Goal: Submit feedback/report problem

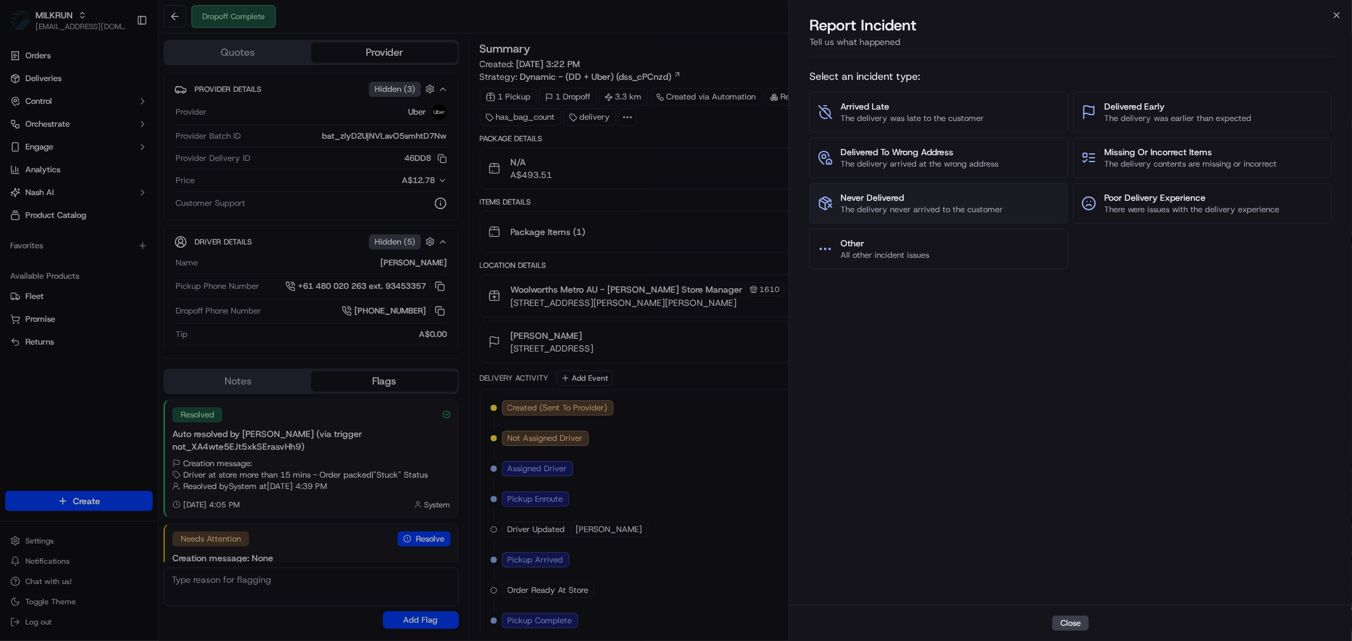
scroll to position [32, 0]
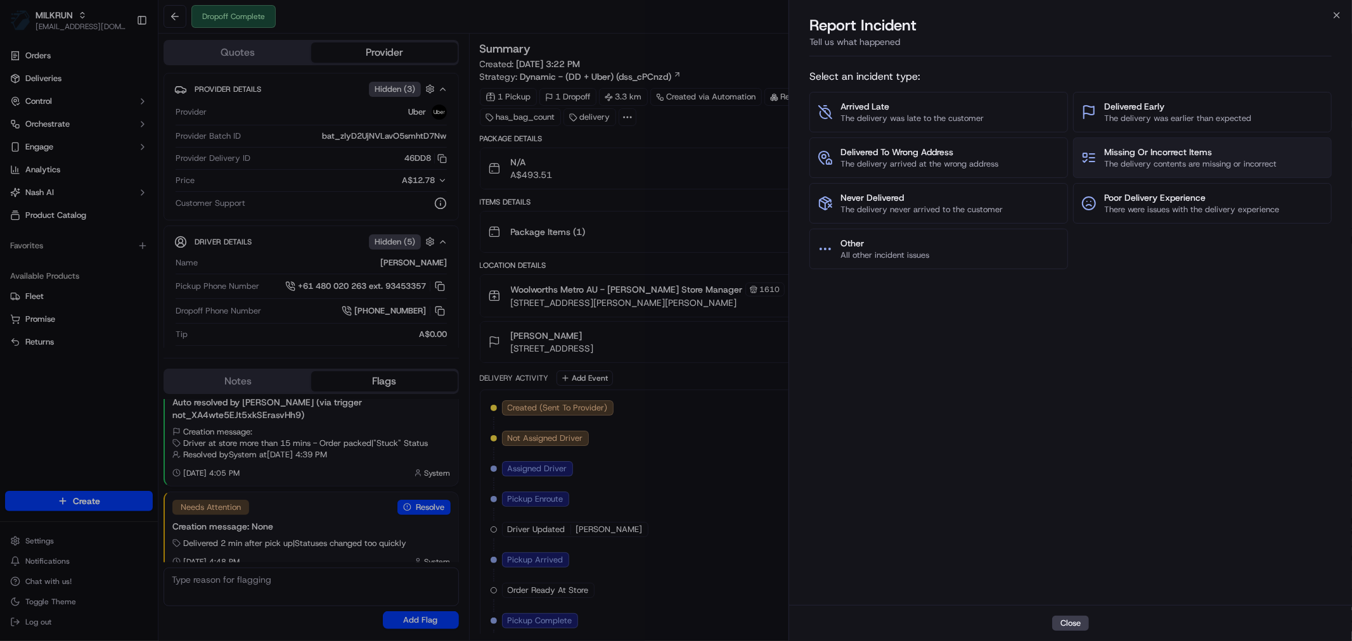
click at [1142, 157] on span "Missing Or Incorrect Items" at bounding box center [1190, 152] width 172 height 13
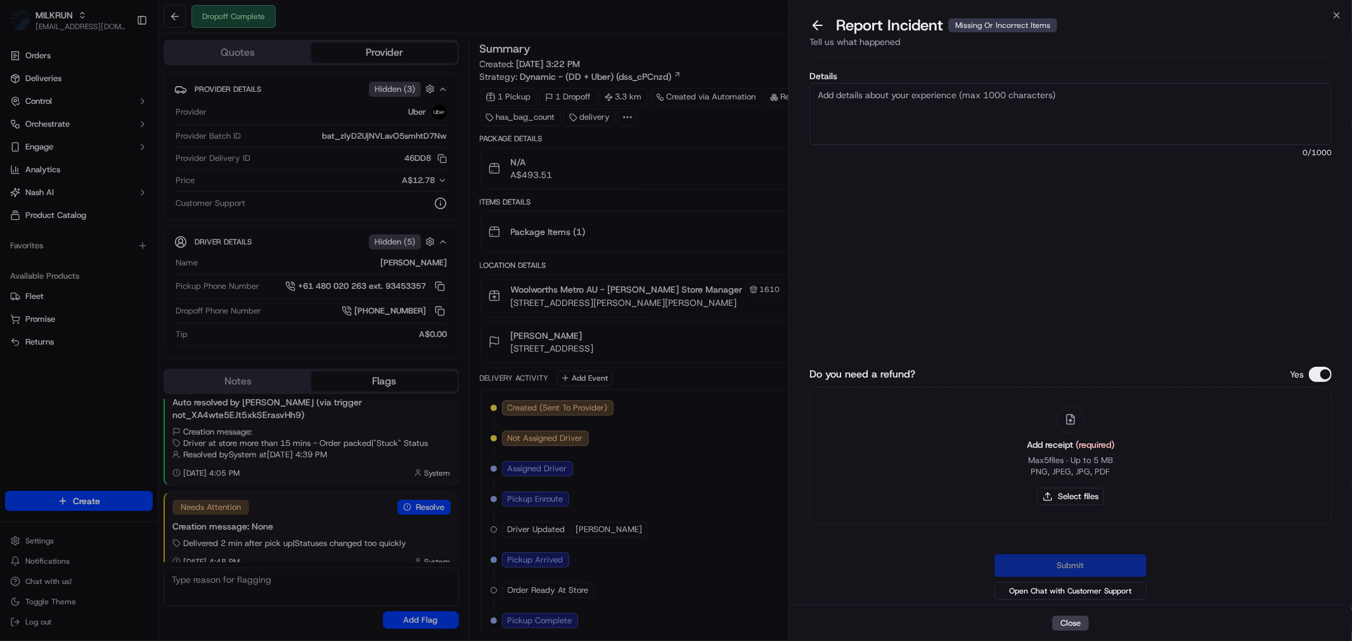
click at [978, 80] on label "Details" at bounding box center [1070, 76] width 522 height 9
click at [978, 83] on textarea "Details" at bounding box center [1070, 114] width 522 height 62
click at [952, 93] on textarea "Details" at bounding box center [1070, 114] width 522 height 62
paste textarea "1 bulla sour cream - 6.10 1 bag of avocados - 5.05 1 bottle of shampoo - 4.30 1…"
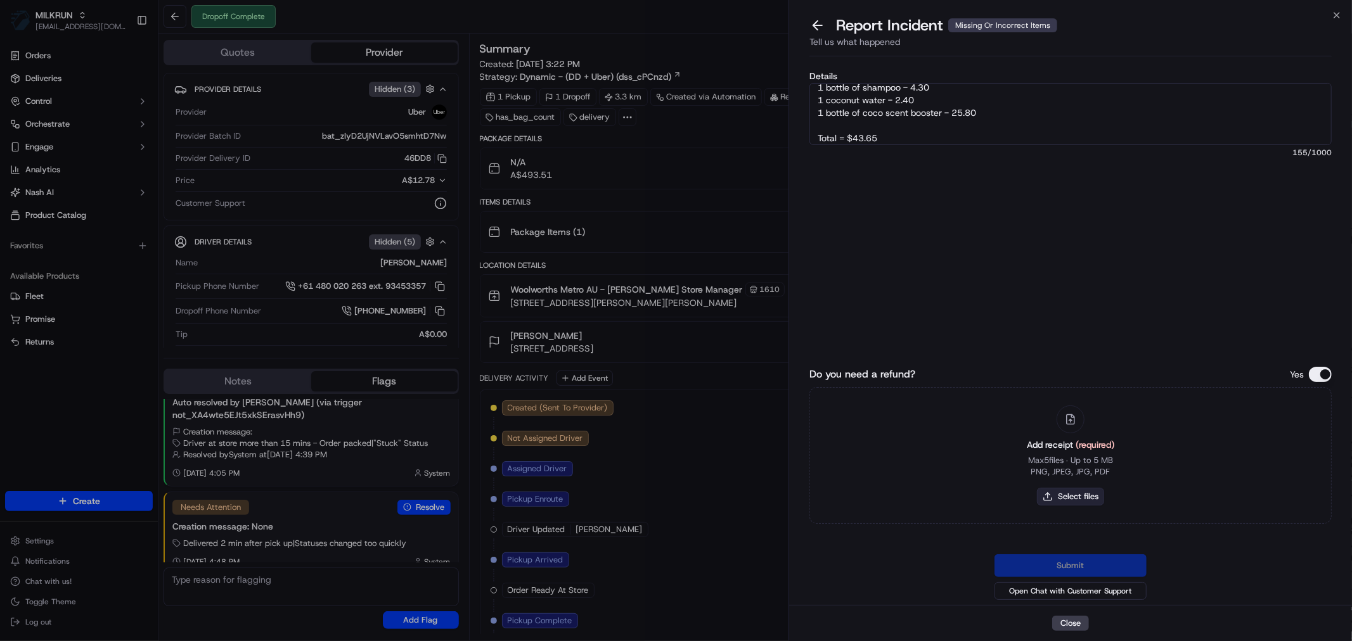
type textarea "1 bulla sour cream - 6.10 1 bag of avocados - 5.05 1 bottle of shampoo - 4.30 1…"
click at [1067, 491] on button "Select files" at bounding box center [1070, 497] width 67 height 18
type input "C:\fakepath\[PERSON_NAME].pdf"
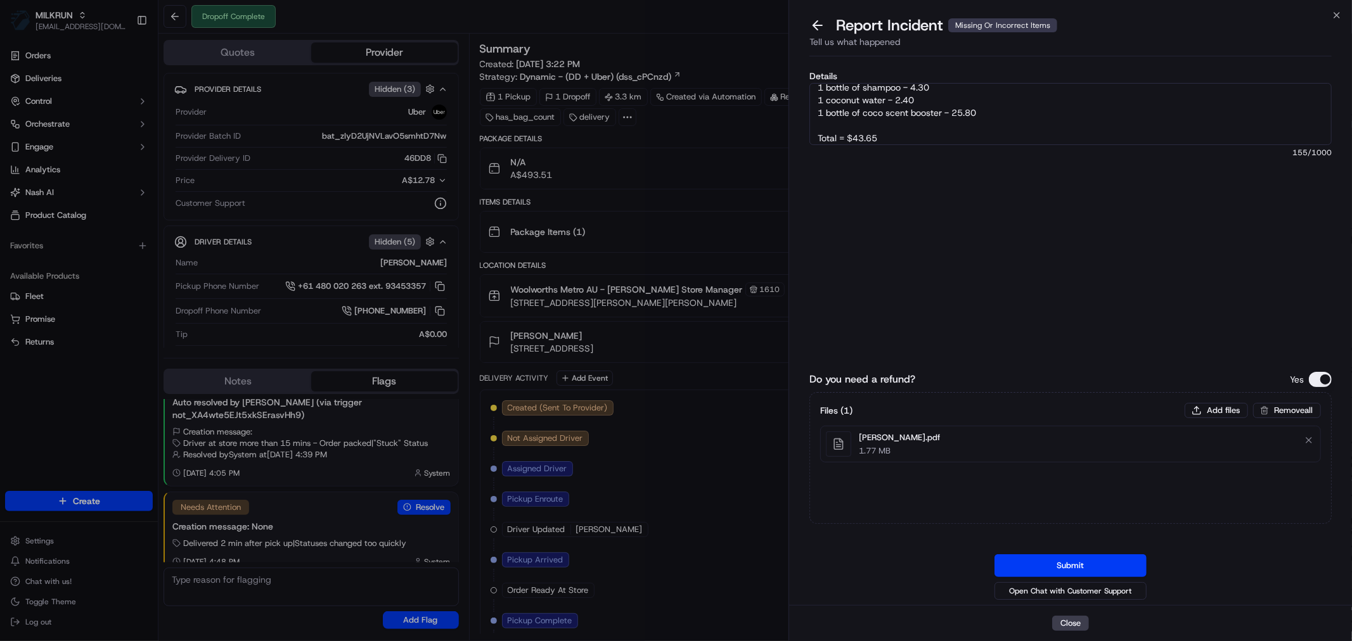
click at [1073, 563] on button "Submit" at bounding box center [1071, 566] width 152 height 23
